Goal: Task Accomplishment & Management: Manage account settings

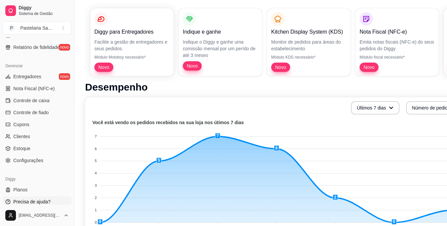
scroll to position [199, 0]
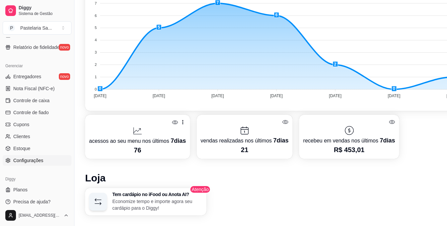
click at [33, 158] on span "Configurações" at bounding box center [28, 160] width 30 height 7
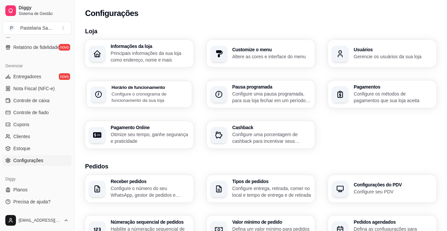
click at [153, 96] on p "Configure o cronograma de funcionamento da sua loja" at bounding box center [150, 96] width 76 height 13
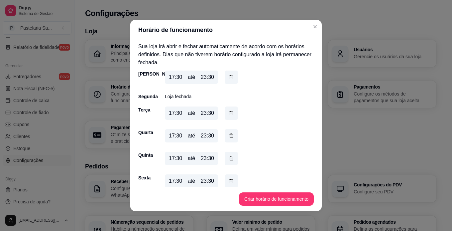
click at [185, 95] on p "Loja fechada" at bounding box center [178, 96] width 27 height 7
click at [291, 201] on button "Criar horário de funcionamento" at bounding box center [276, 198] width 72 height 13
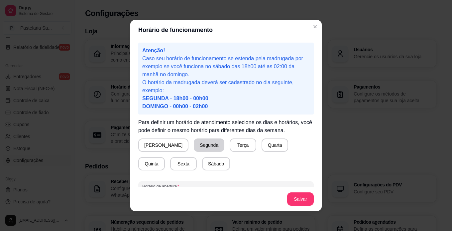
click at [194, 144] on button "Segunda" at bounding box center [209, 144] width 31 height 13
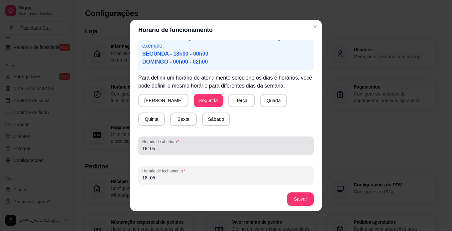
scroll to position [1, 0]
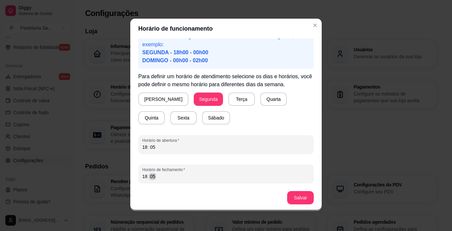
click at [158, 176] on div "18 : 05" at bounding box center [226, 176] width 168 height 8
click at [301, 197] on button "Salvar" at bounding box center [301, 197] width 26 height 13
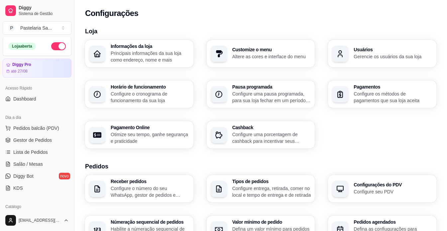
scroll to position [0, 0]
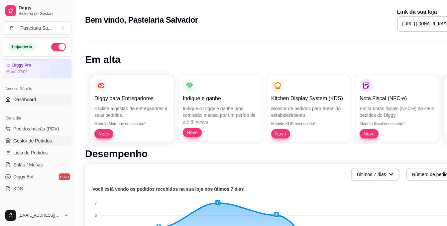
click at [28, 140] on span "Gestor de Pedidos" at bounding box center [32, 140] width 39 height 7
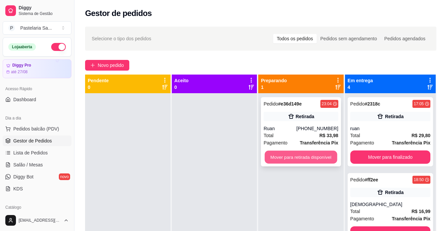
click at [323, 158] on button "Mover para retirada disponível" at bounding box center [301, 157] width 72 height 13
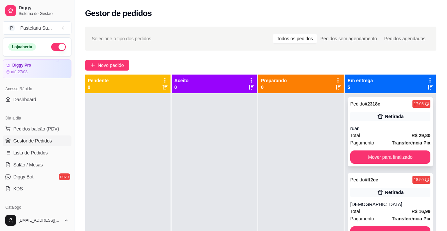
drag, startPoint x: 395, startPoint y: 167, endPoint x: 393, endPoint y: 161, distance: 6.6
click at [395, 167] on div "Pedido # 2318c 17:05 Retirada ruan Total R$ 29,80 Pagamento Transferência Pix M…" at bounding box center [390, 208] width 91 height 231
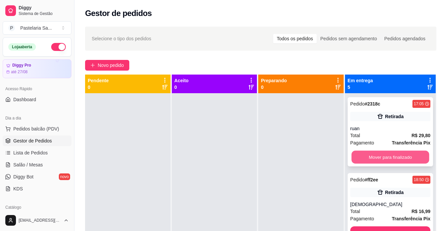
click at [393, 158] on button "Mover para finalizado" at bounding box center [390, 157] width 78 height 13
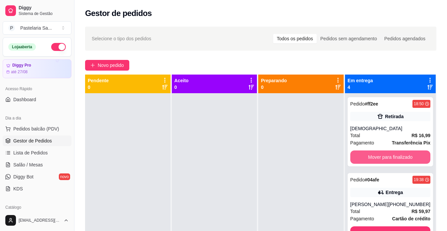
click at [393, 158] on button "Mover para finalizado" at bounding box center [390, 156] width 80 height 13
click at [393, 158] on button "Mover para finalizado" at bounding box center [390, 157] width 78 height 13
click at [393, 158] on button "Mover para finalizado" at bounding box center [390, 156] width 80 height 13
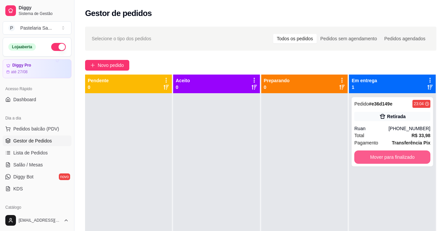
click at [393, 158] on button "Mover para finalizado" at bounding box center [392, 156] width 76 height 13
